Goal: Find specific page/section: Find specific page/section

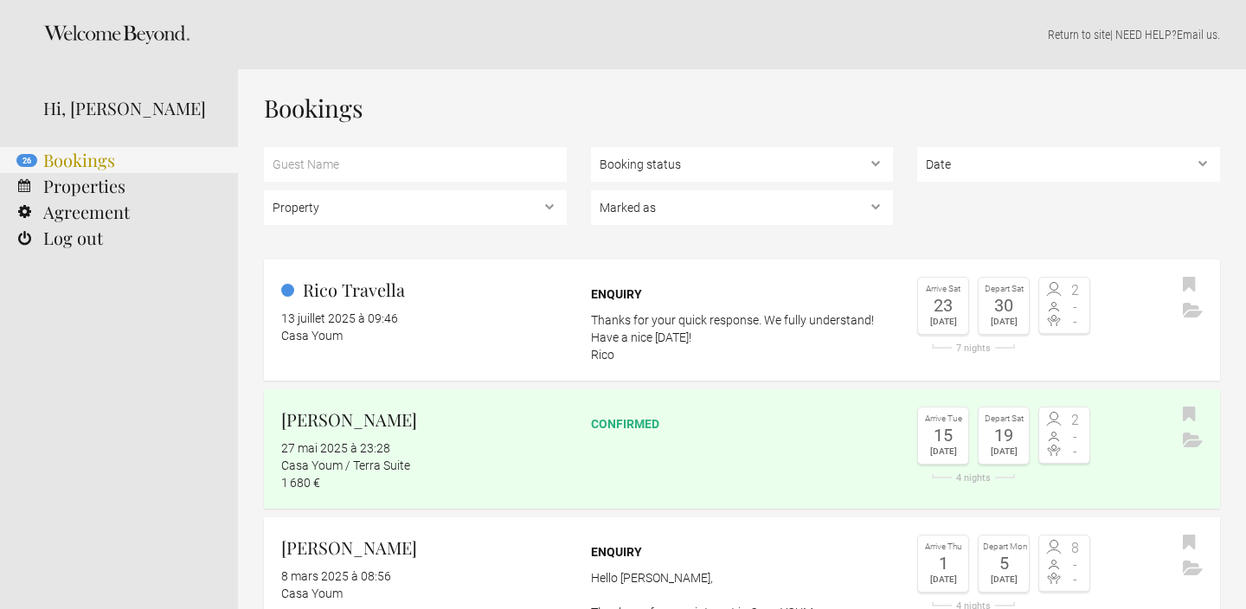
click at [110, 167] on link "26 Bookings" at bounding box center [119, 160] width 238 height 26
click at [104, 153] on link "26 Bookings" at bounding box center [119, 160] width 238 height 26
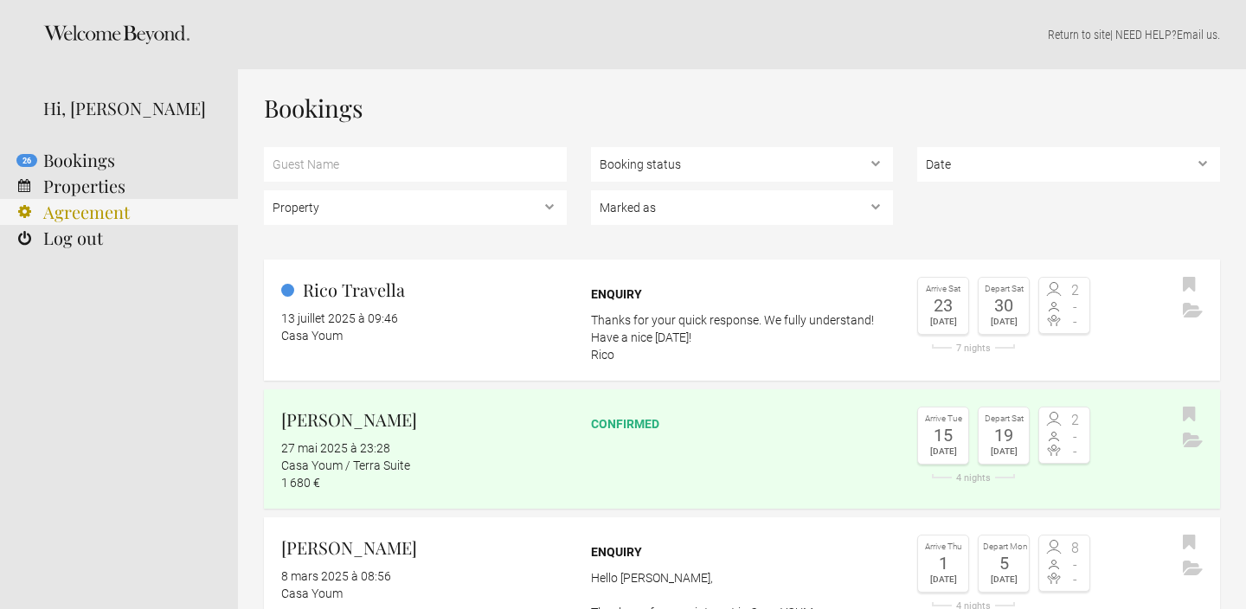
click at [88, 209] on link "Agreement" at bounding box center [119, 212] width 238 height 26
